Goal: Task Accomplishment & Management: Use online tool/utility

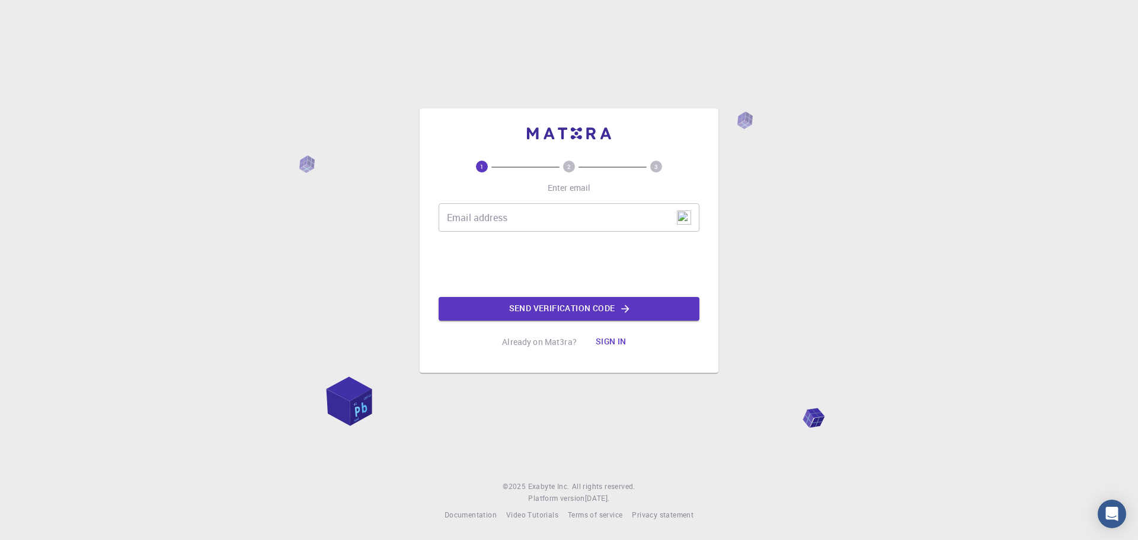
click at [518, 217] on input "Email address" at bounding box center [569, 217] width 261 height 28
type input "[EMAIL_ADDRESS][DOMAIN_NAME]"
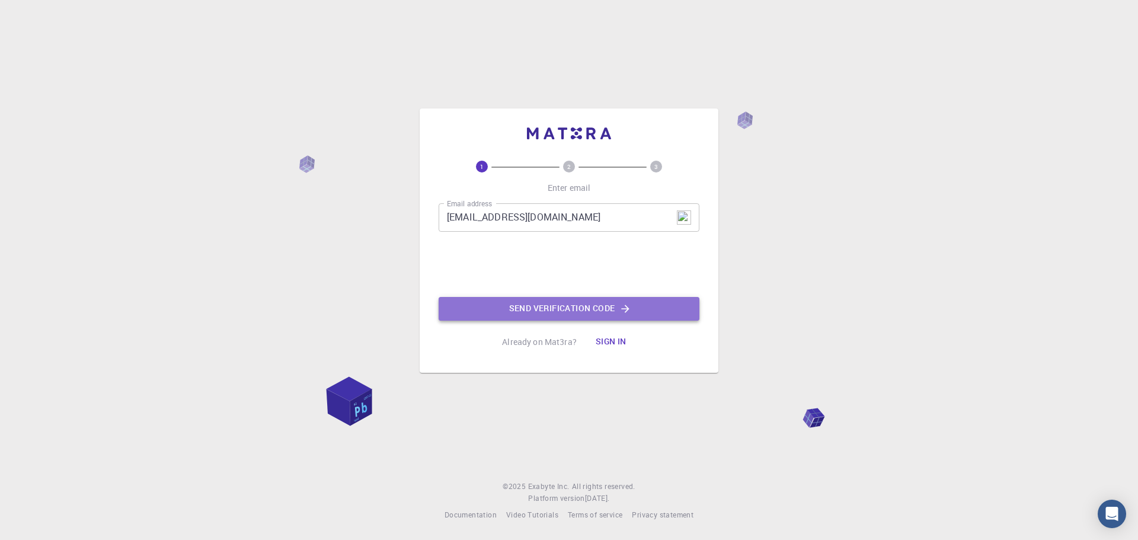
click at [589, 307] on button "Send verification code" at bounding box center [569, 309] width 261 height 24
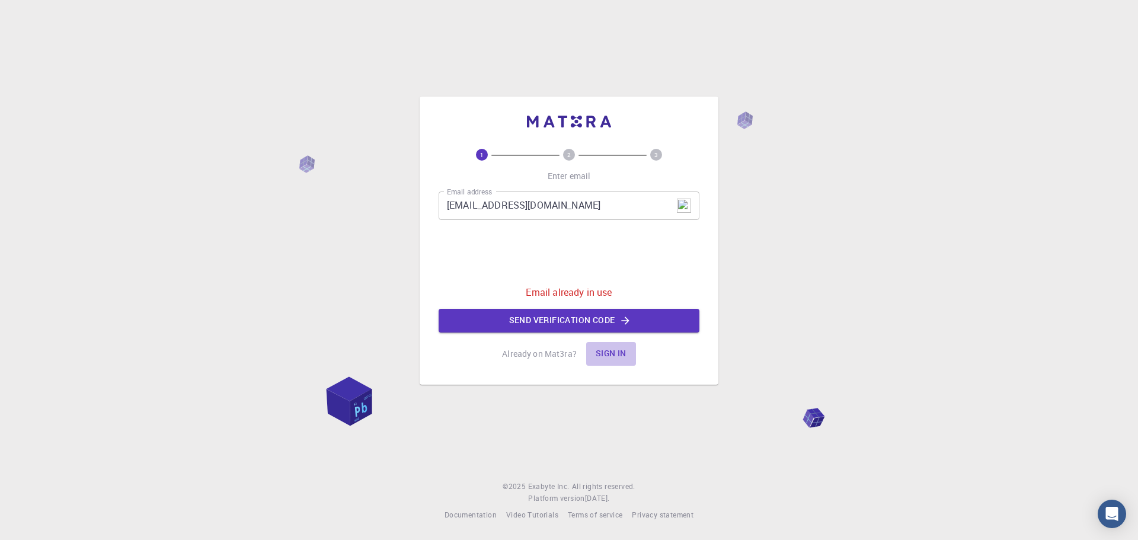
click at [616, 353] on button "Sign in" at bounding box center [611, 354] width 50 height 24
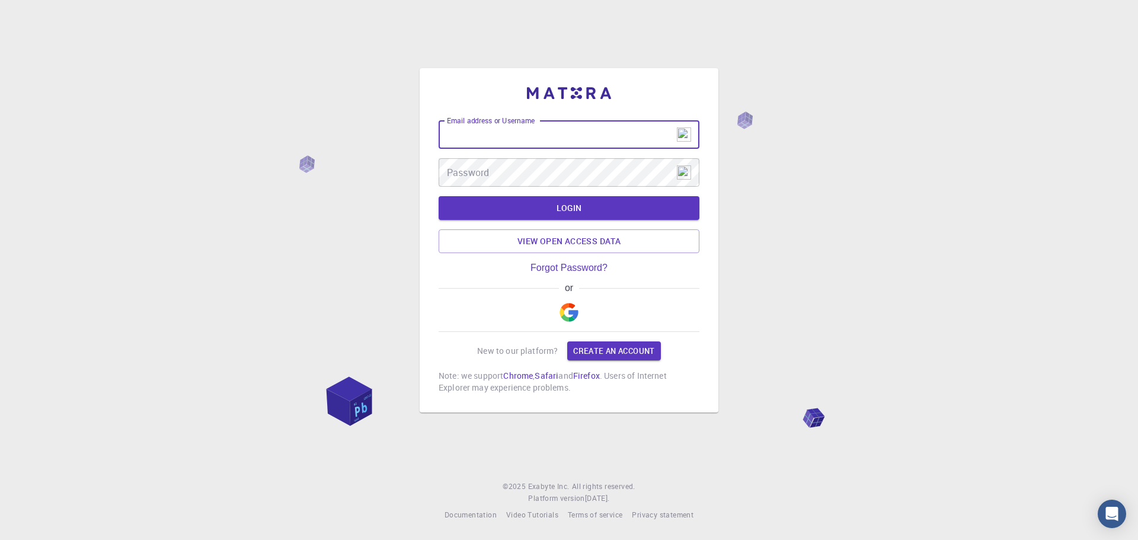
click at [587, 135] on input "Email address or Username" at bounding box center [569, 134] width 261 height 28
click at [580, 138] on input "Email address or Username" at bounding box center [569, 134] width 261 height 28
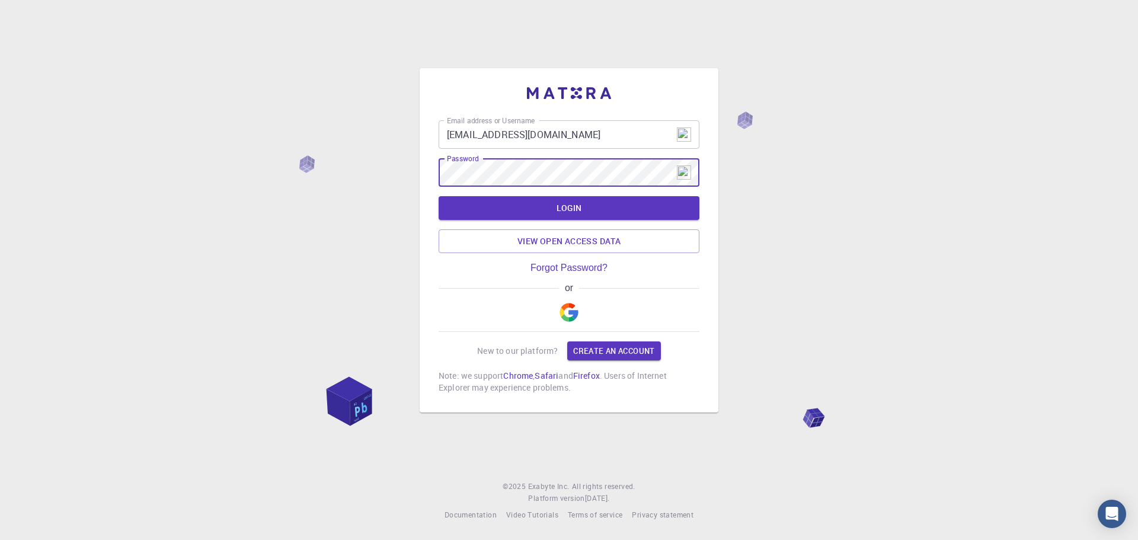
click at [439, 196] on button "LOGIN" at bounding box center [569, 208] width 261 height 24
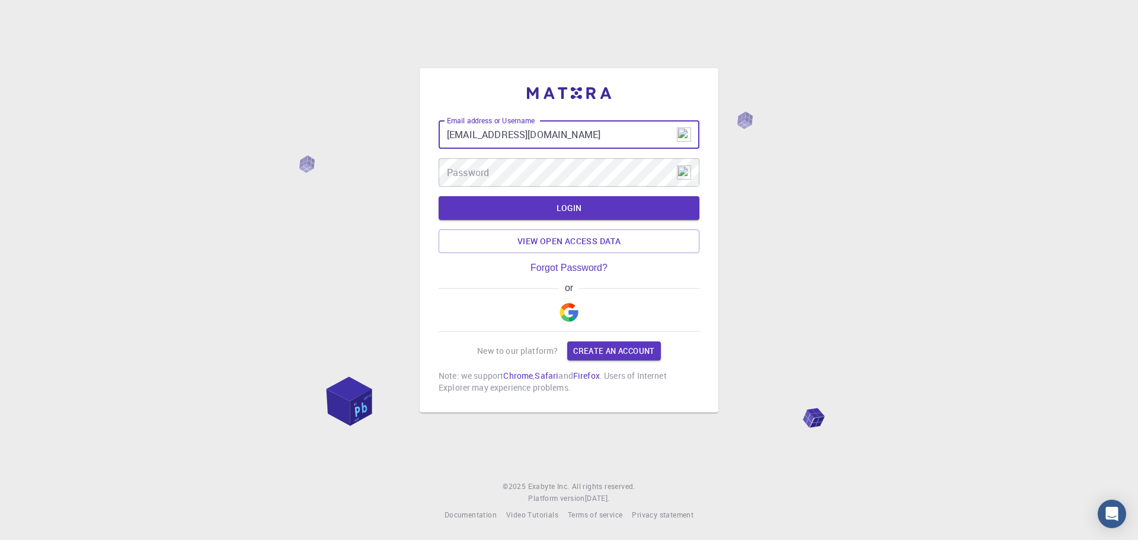
click at [583, 139] on input "[EMAIL_ADDRESS][DOMAIN_NAME]" at bounding box center [569, 134] width 261 height 28
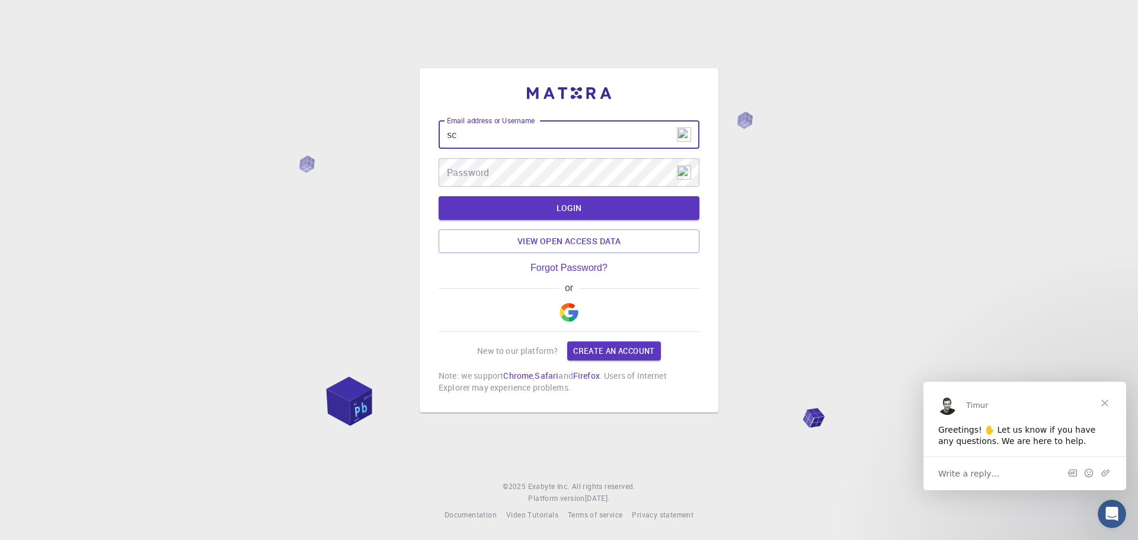
type input "s"
type input "colakaist"
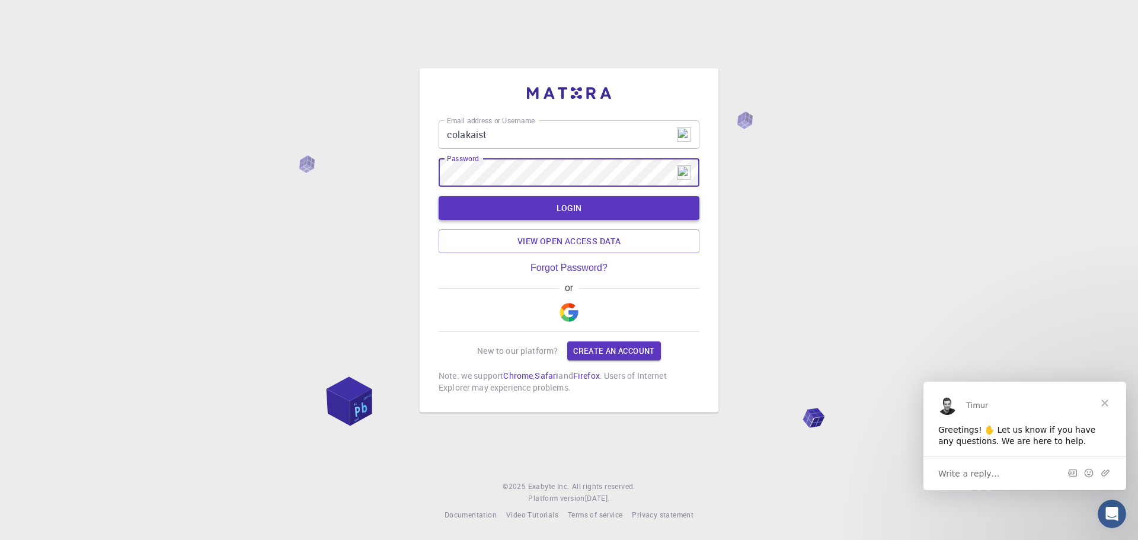
click at [570, 210] on button "LOGIN" at bounding box center [569, 208] width 261 height 24
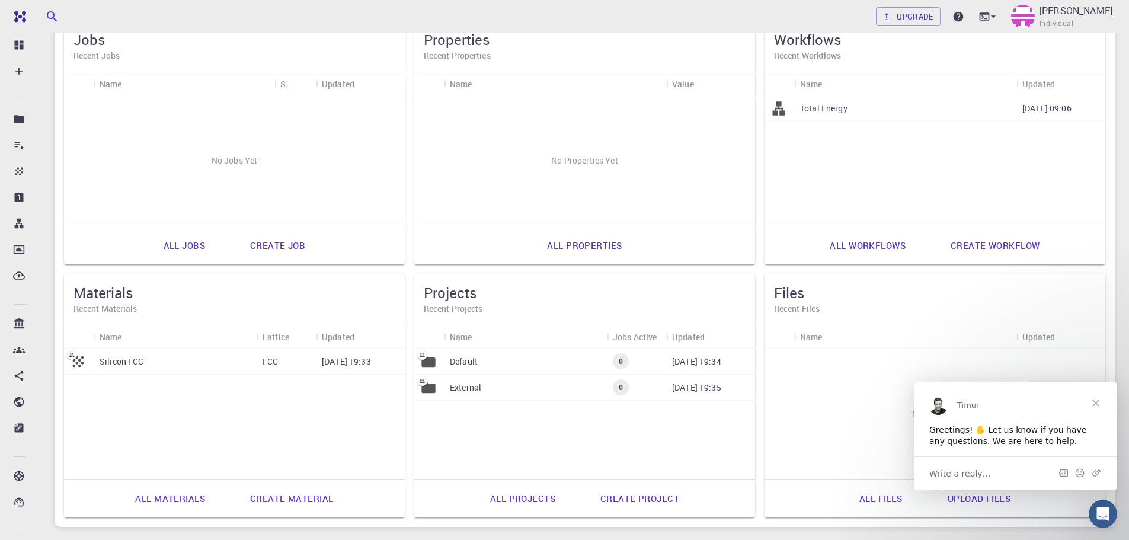
scroll to position [178, 0]
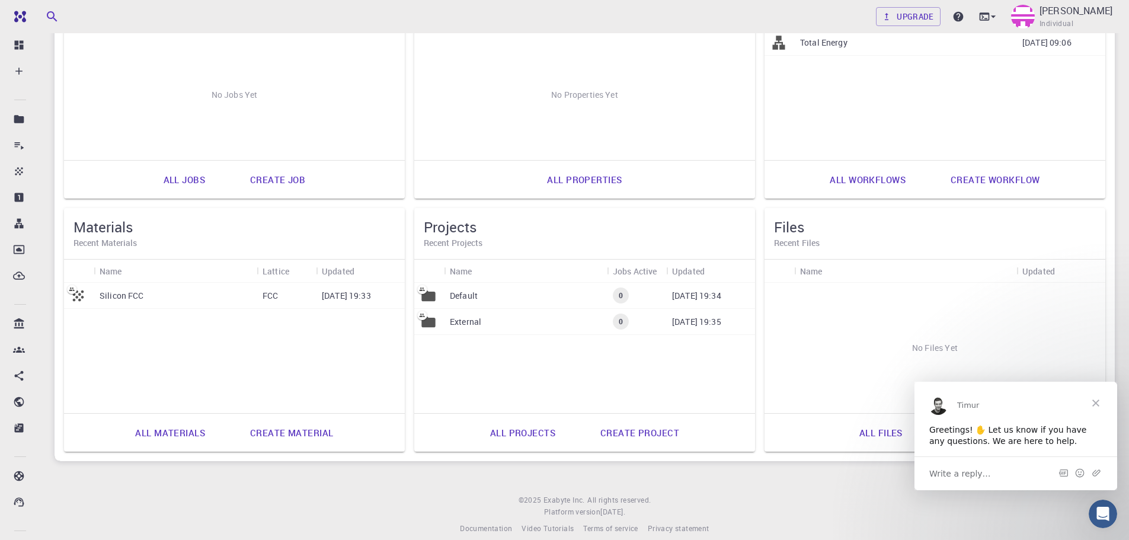
click at [135, 297] on p "Silicon FCC" at bounding box center [122, 296] width 44 height 12
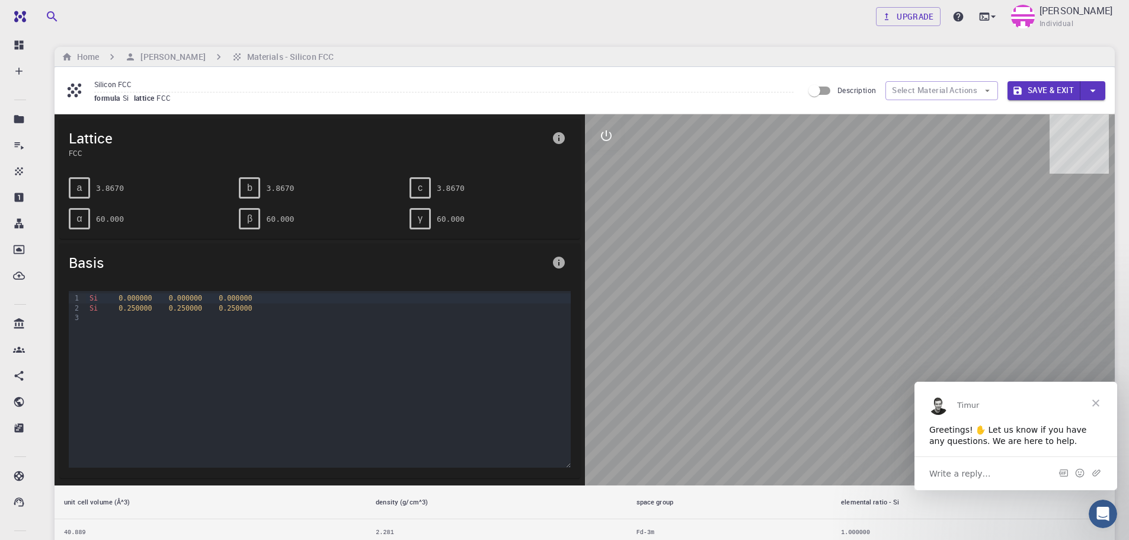
click at [1096, 405] on span "Close" at bounding box center [1096, 402] width 43 height 43
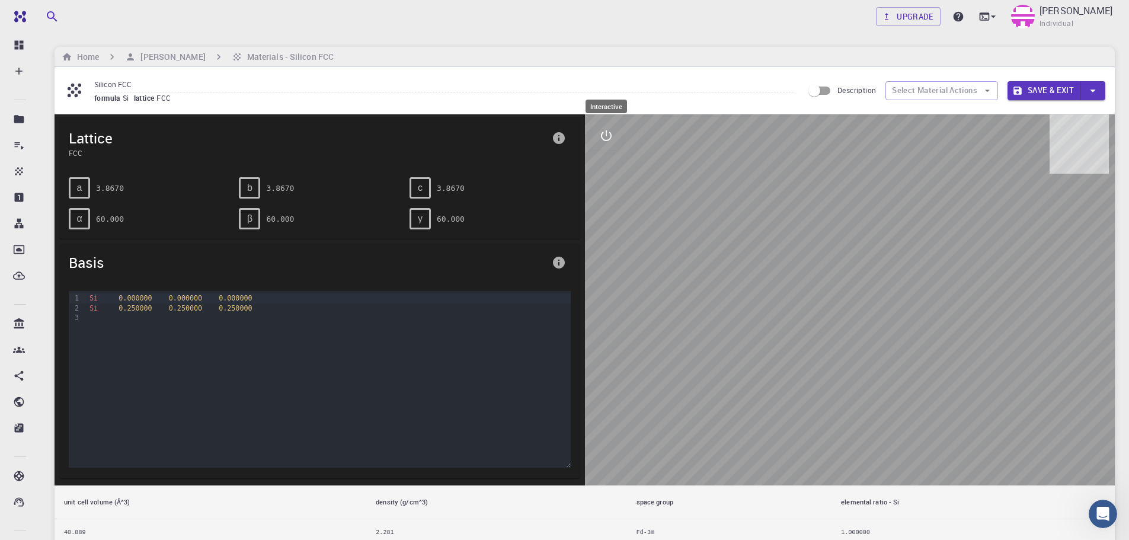
click at [606, 135] on icon "interactive" at bounding box center [606, 135] width 11 height 11
click at [608, 161] on icon "view" at bounding box center [606, 164] width 13 height 9
click at [606, 163] on icon "view" at bounding box center [606, 164] width 13 height 9
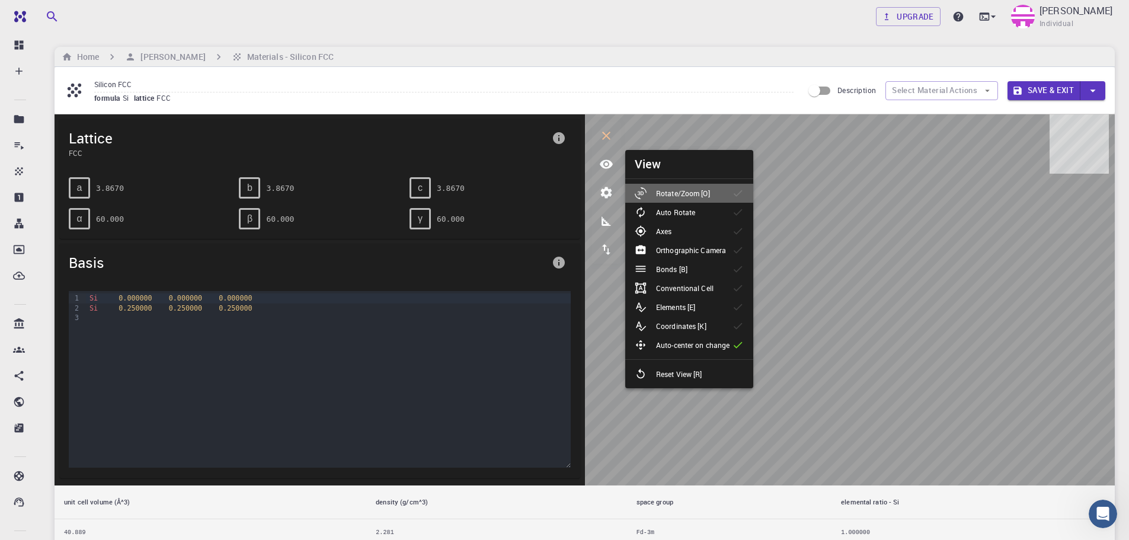
click at [691, 192] on p "Rotate/Zoom [O]" at bounding box center [683, 193] width 54 height 11
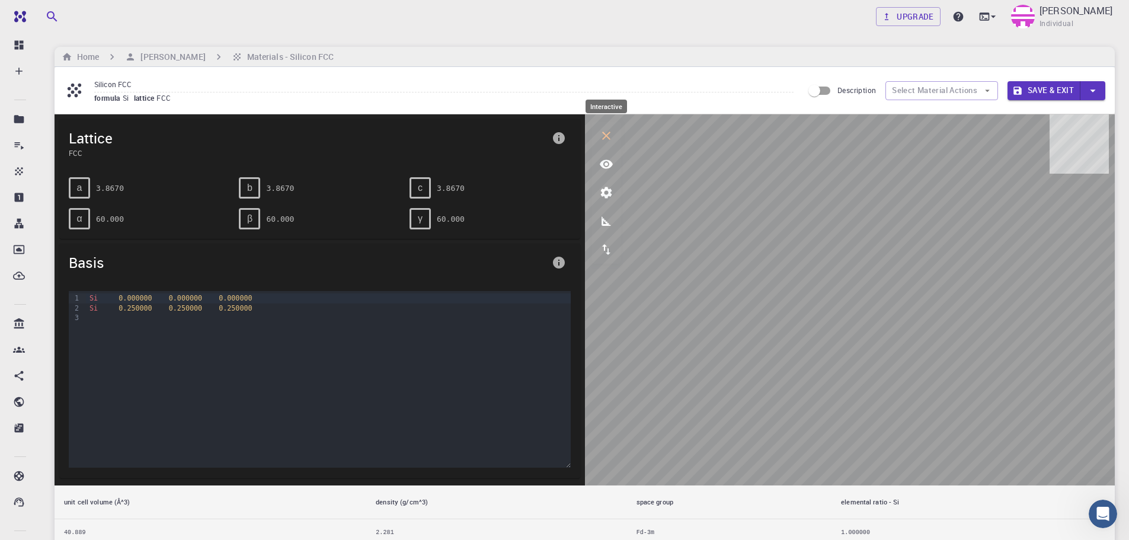
click at [606, 140] on icon "interactive" at bounding box center [606, 136] width 14 height 14
drag, startPoint x: 742, startPoint y: 328, endPoint x: 757, endPoint y: 268, distance: 61.7
click at [757, 268] on div at bounding box center [850, 299] width 531 height 371
click at [560, 137] on icon "info" at bounding box center [559, 138] width 12 height 12
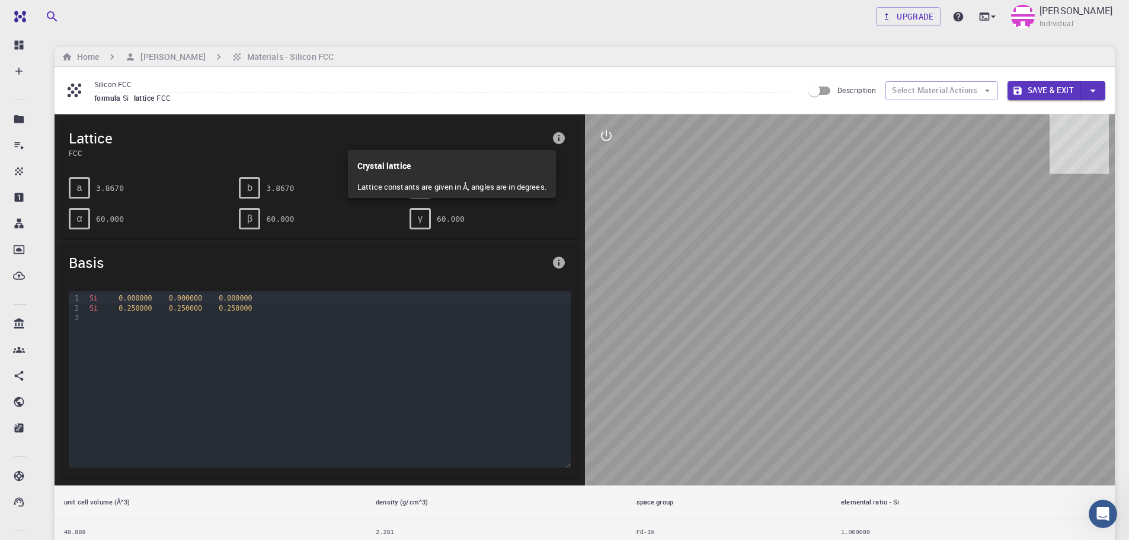
click at [528, 139] on div at bounding box center [564, 270] width 1129 height 540
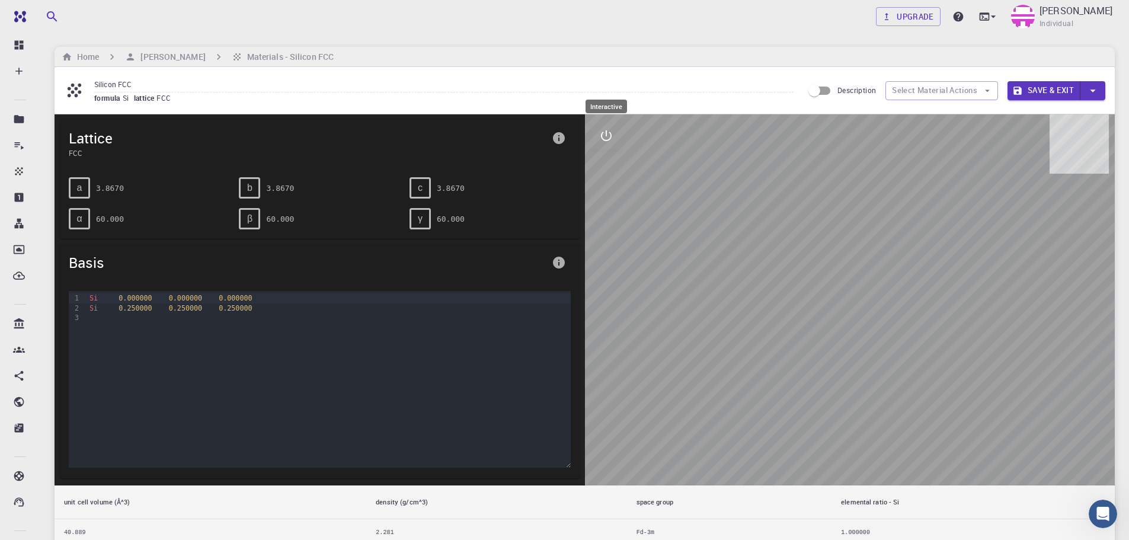
click at [606, 137] on icon "interactive" at bounding box center [606, 136] width 14 height 14
click at [610, 191] on icon "parameters" at bounding box center [606, 192] width 11 height 11
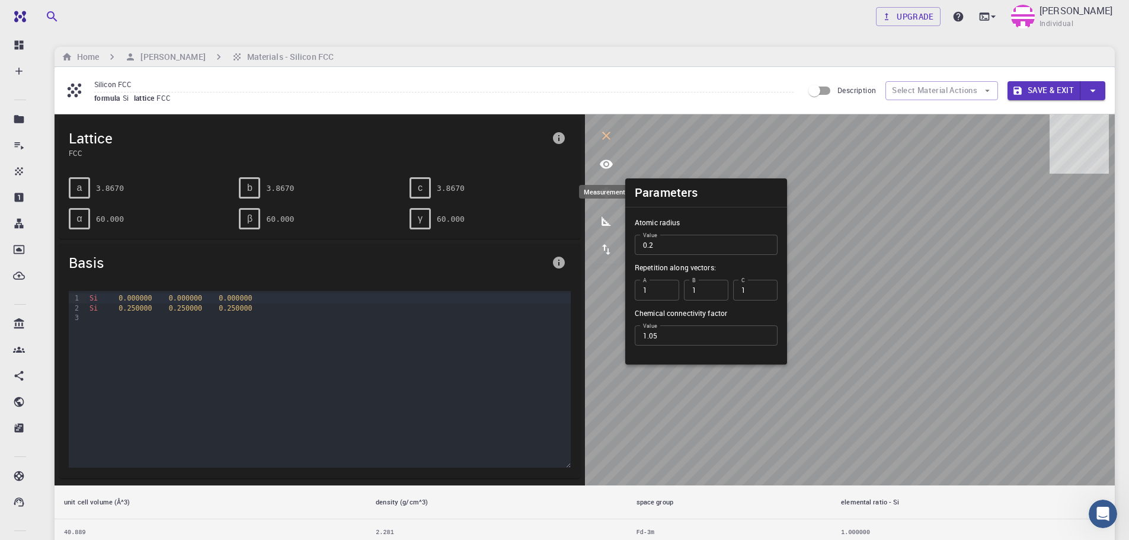
click at [609, 222] on icon "measurements" at bounding box center [606, 221] width 14 height 14
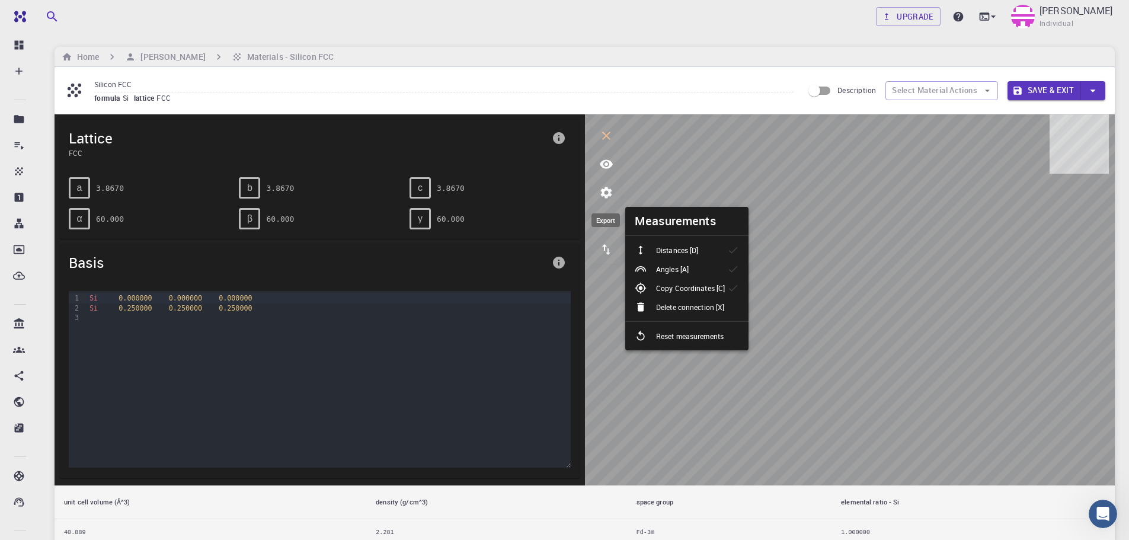
click at [606, 250] on icon "export" at bounding box center [606, 249] width 14 height 14
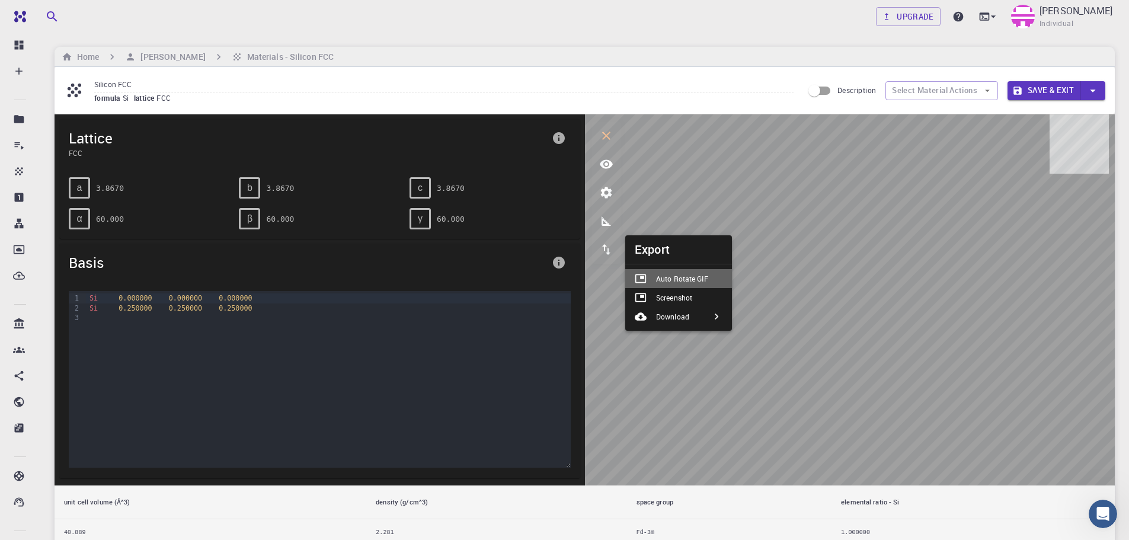
click at [702, 279] on p "Auto Rotate GIF" at bounding box center [682, 278] width 52 height 11
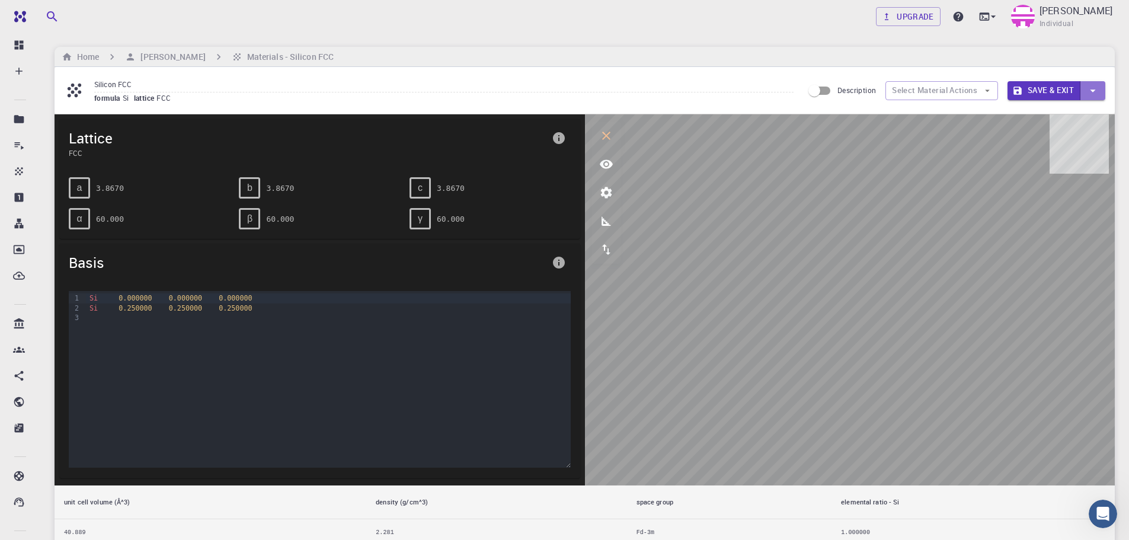
click at [1091, 92] on icon "button" at bounding box center [1093, 90] width 13 height 13
click at [1037, 114] on li "Save & Exit" at bounding box center [1035, 114] width 55 height 18
click at [1039, 90] on button "Save & Exit" at bounding box center [1044, 90] width 73 height 19
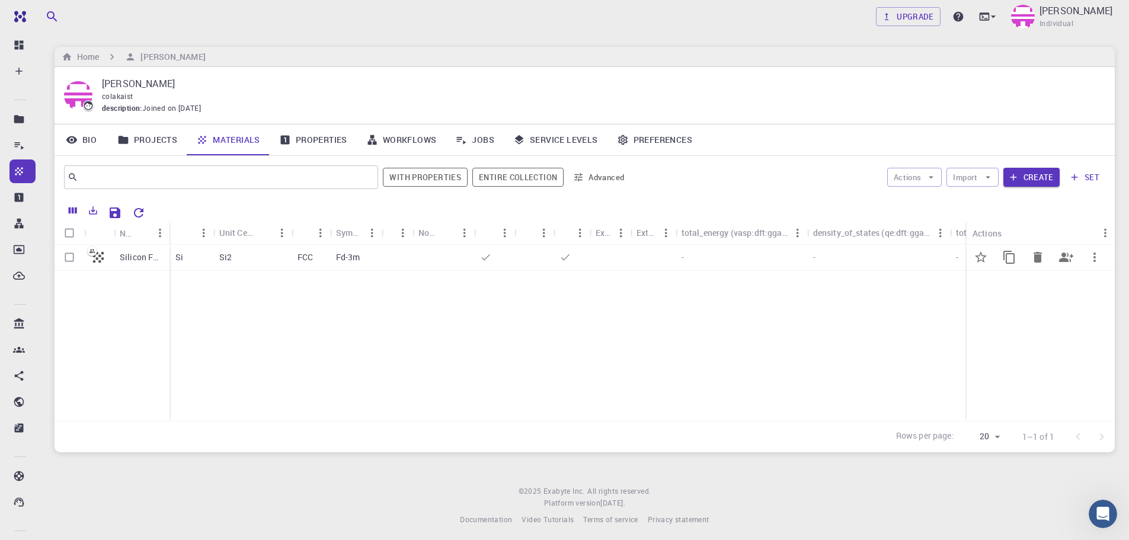
click at [234, 253] on div "Si2" at bounding box center [252, 258] width 78 height 26
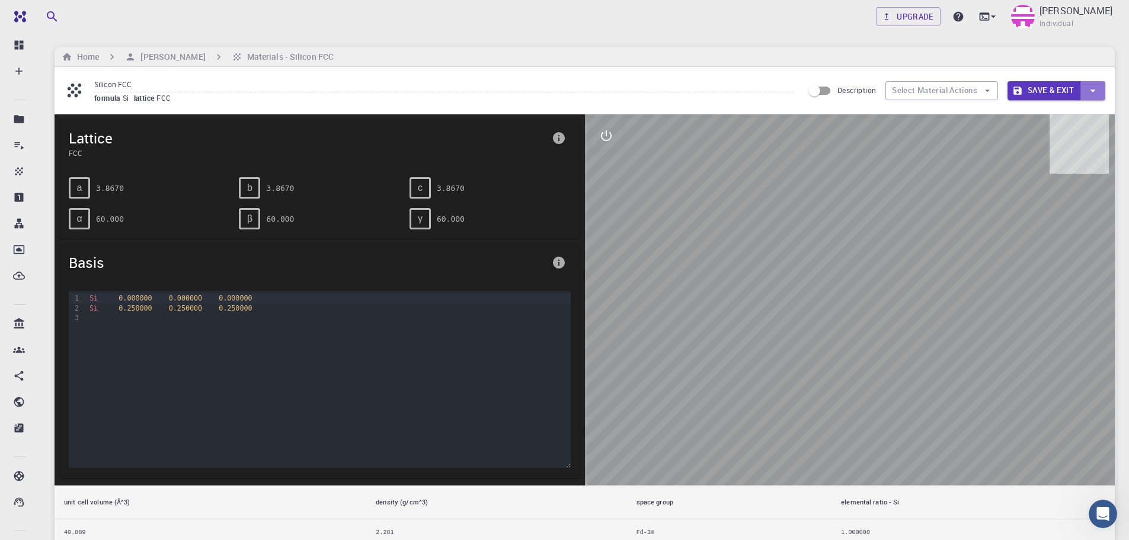
click at [1091, 90] on icon "button" at bounding box center [1092, 91] width 5 height 3
click at [1039, 111] on li "Save & Exit" at bounding box center [1035, 114] width 55 height 18
click at [1039, 91] on button "Save & Exit" at bounding box center [1044, 90] width 73 height 19
click at [999, 14] on icon at bounding box center [994, 17] width 12 height 12
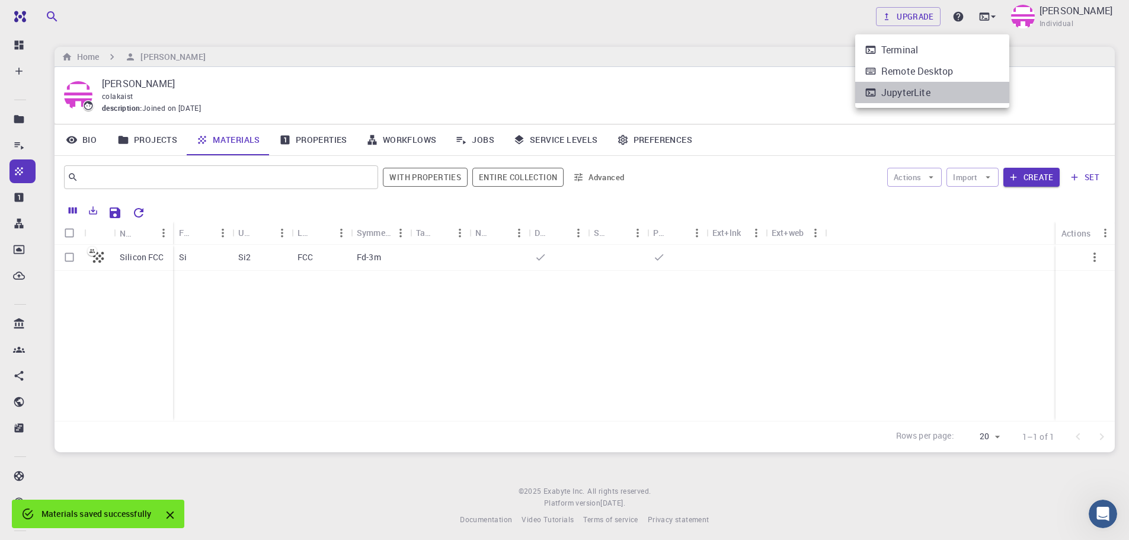
click at [912, 91] on div "JupyterLite" at bounding box center [905, 92] width 49 height 14
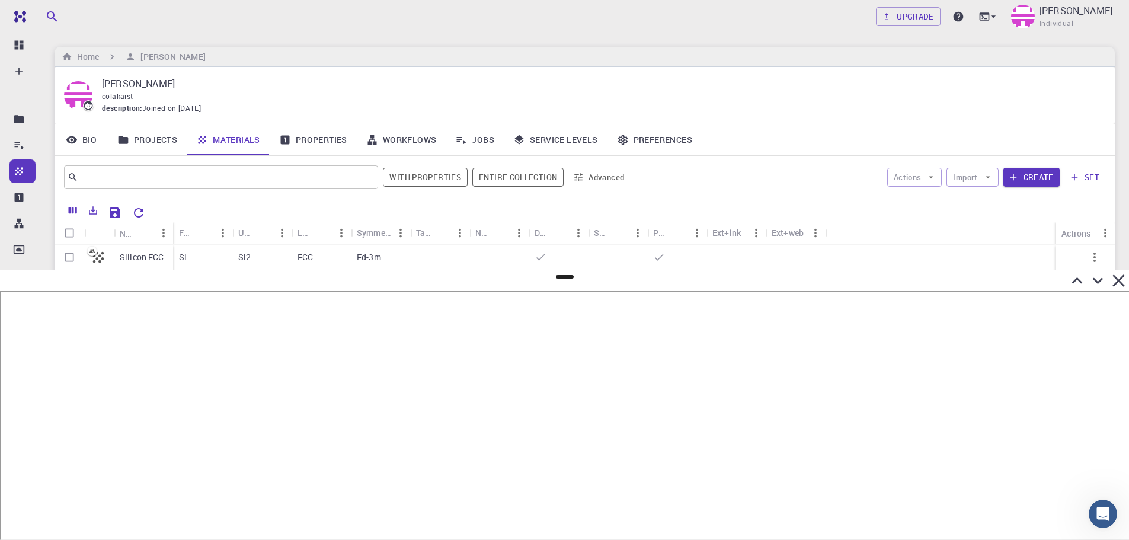
click at [1120, 280] on icon at bounding box center [1119, 280] width 12 height 12
